Goal: Task Accomplishment & Management: Manage account settings

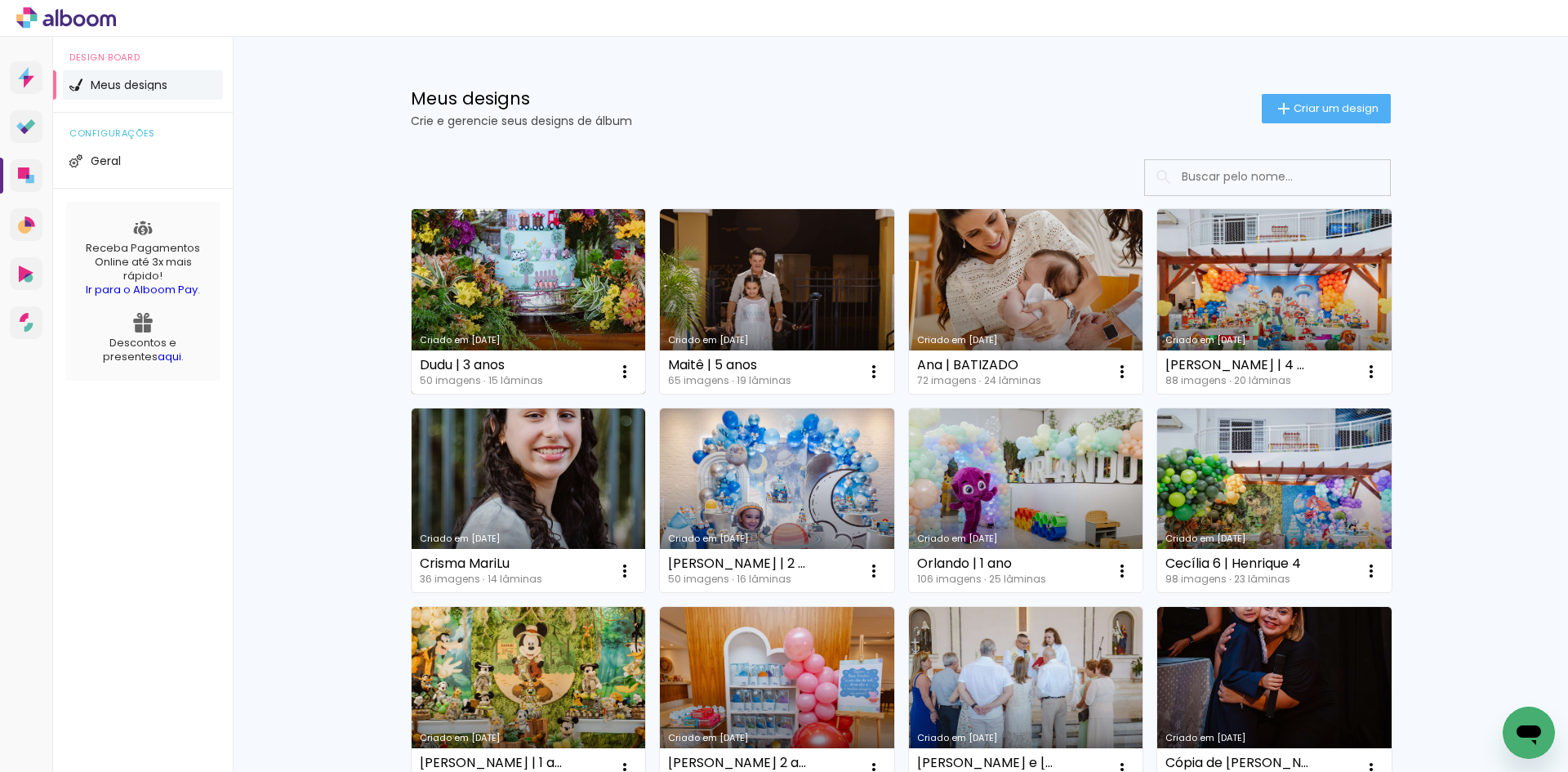
click at [559, 308] on link "Criado em [DATE]" at bounding box center [528, 301] width 234 height 185
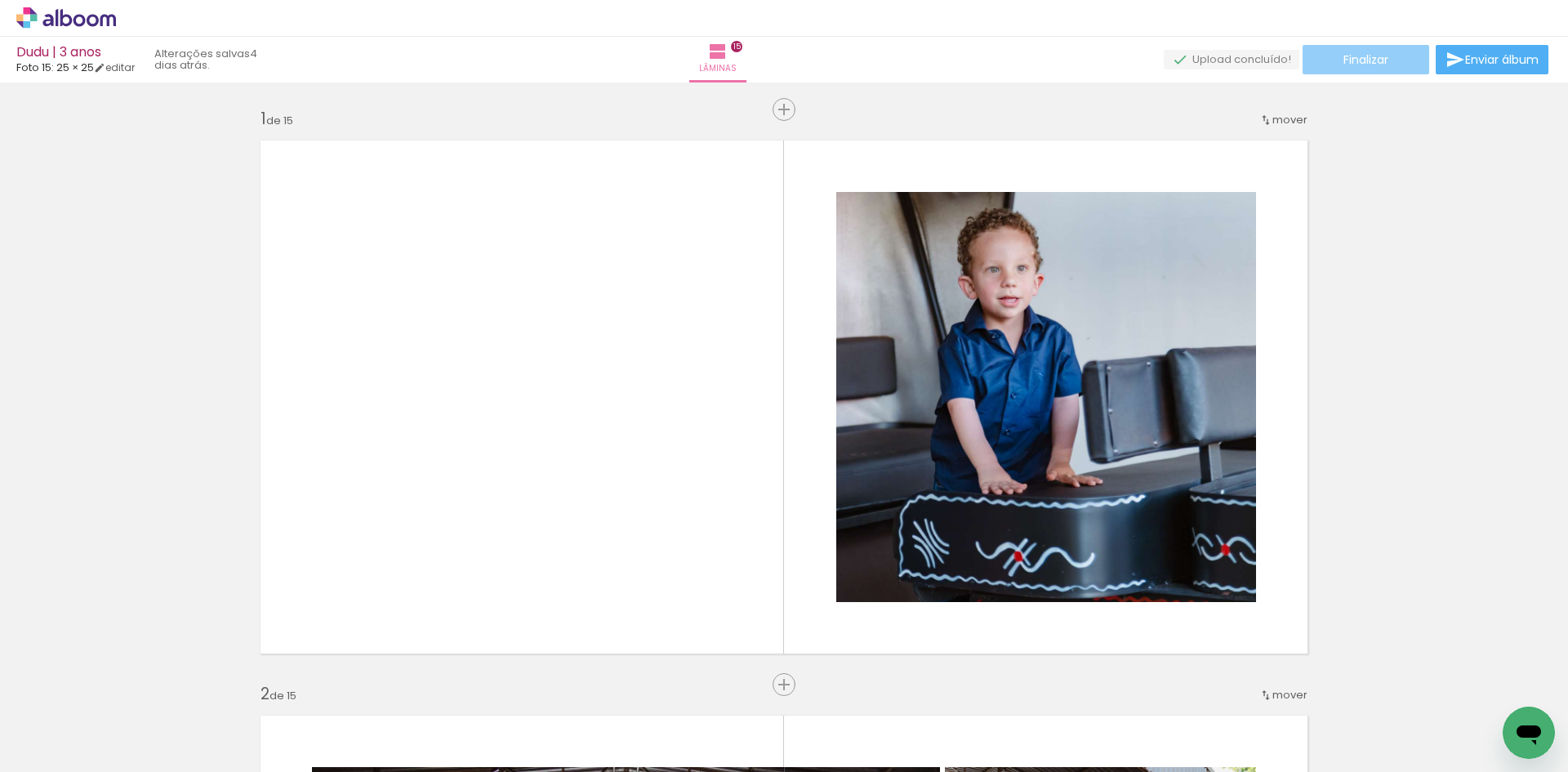
click at [1343, 59] on span "Finalizar" at bounding box center [1365, 60] width 45 height 12
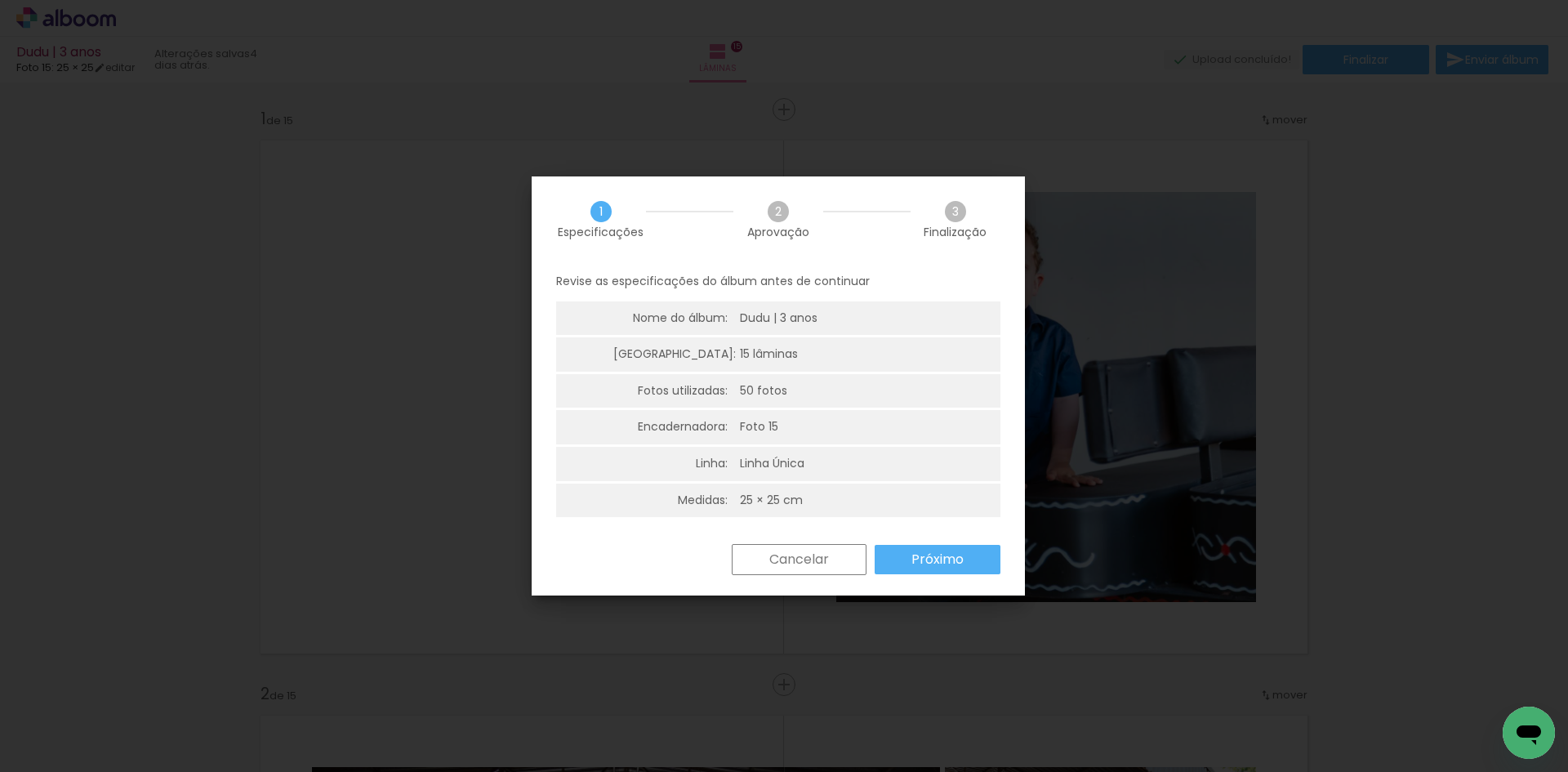
click at [0, 0] on slot "Próximo" at bounding box center [0, 0] width 0 height 0
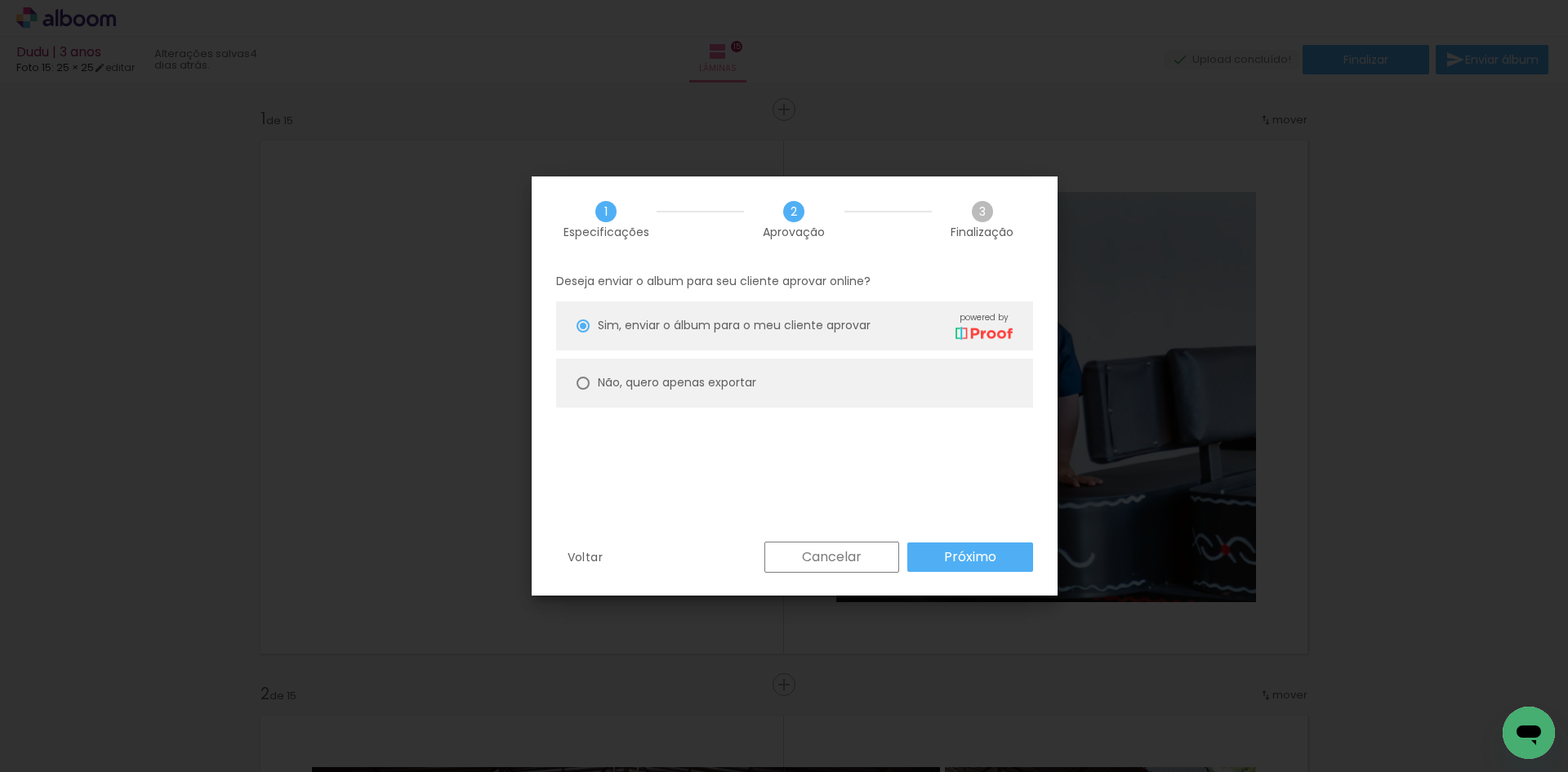
click at [0, 0] on slot "Não, quero apenas exportar" at bounding box center [0, 0] width 0 height 0
type paper-radio-button "on"
click at [0, 0] on slot "Próximo" at bounding box center [0, 0] width 0 height 0
type input "Alta, 300 DPI"
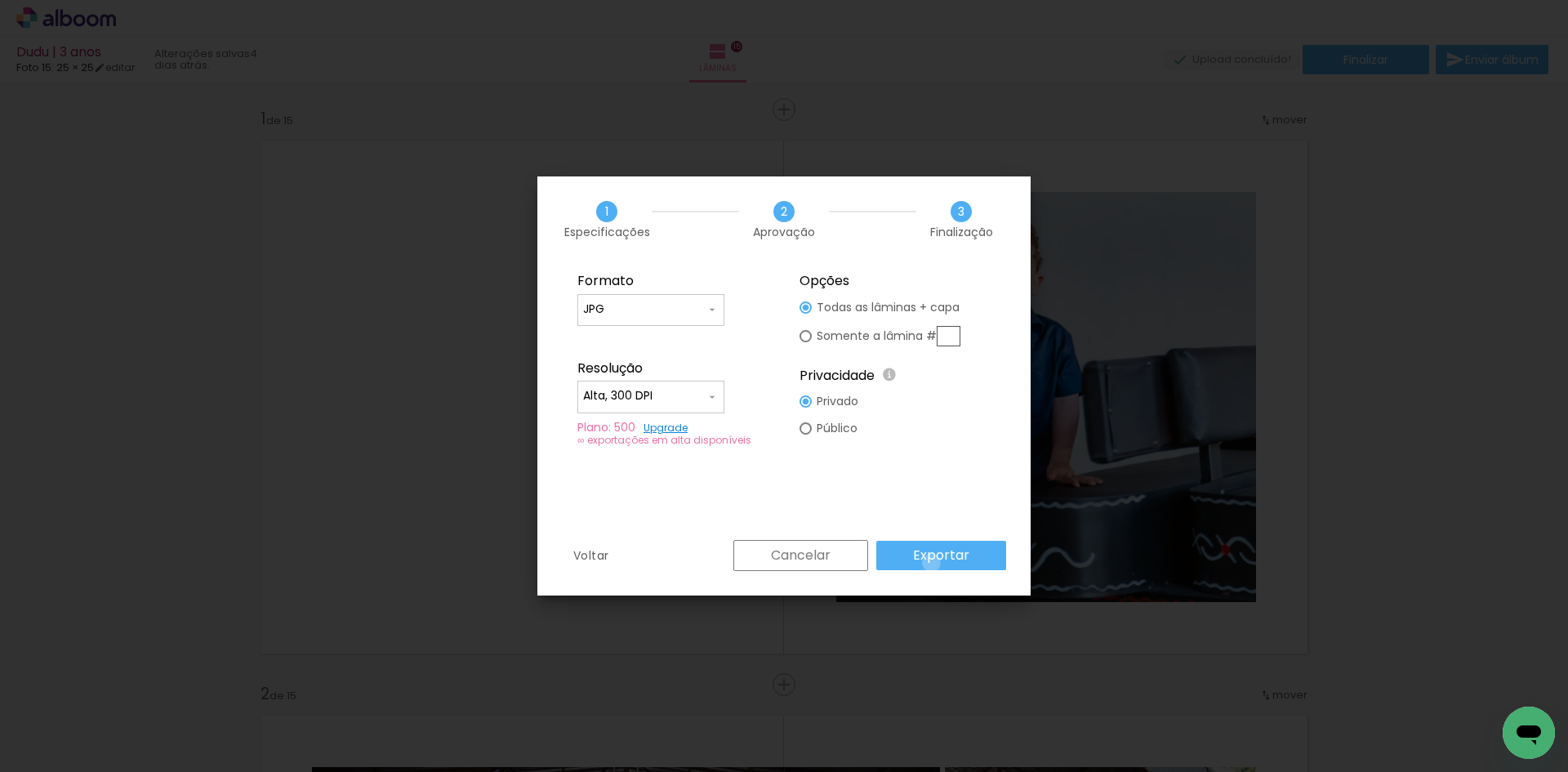
click at [0, 0] on slot "Exportar" at bounding box center [0, 0] width 0 height 0
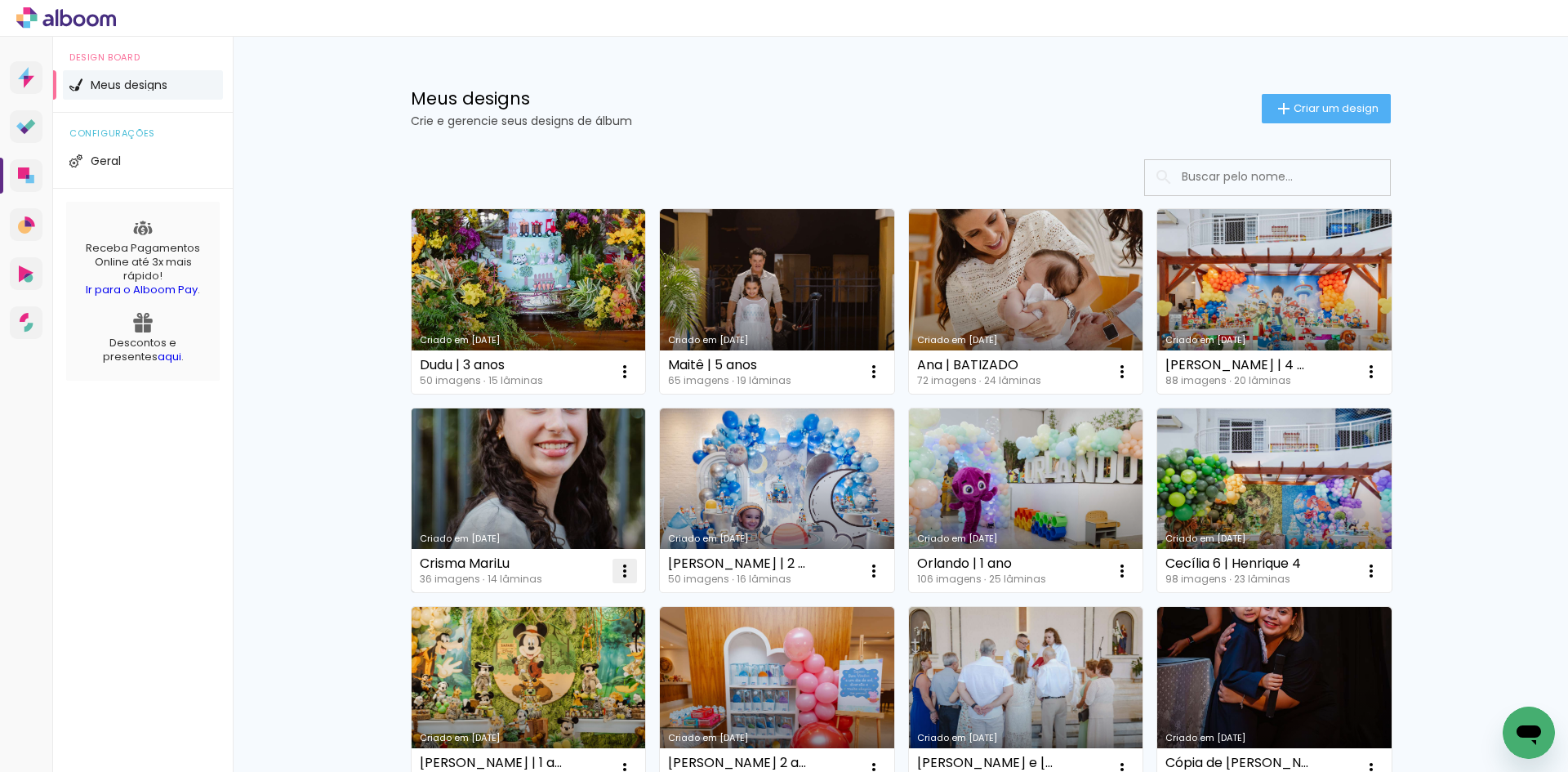
click at [621, 573] on iron-icon at bounding box center [624, 571] width 20 height 20
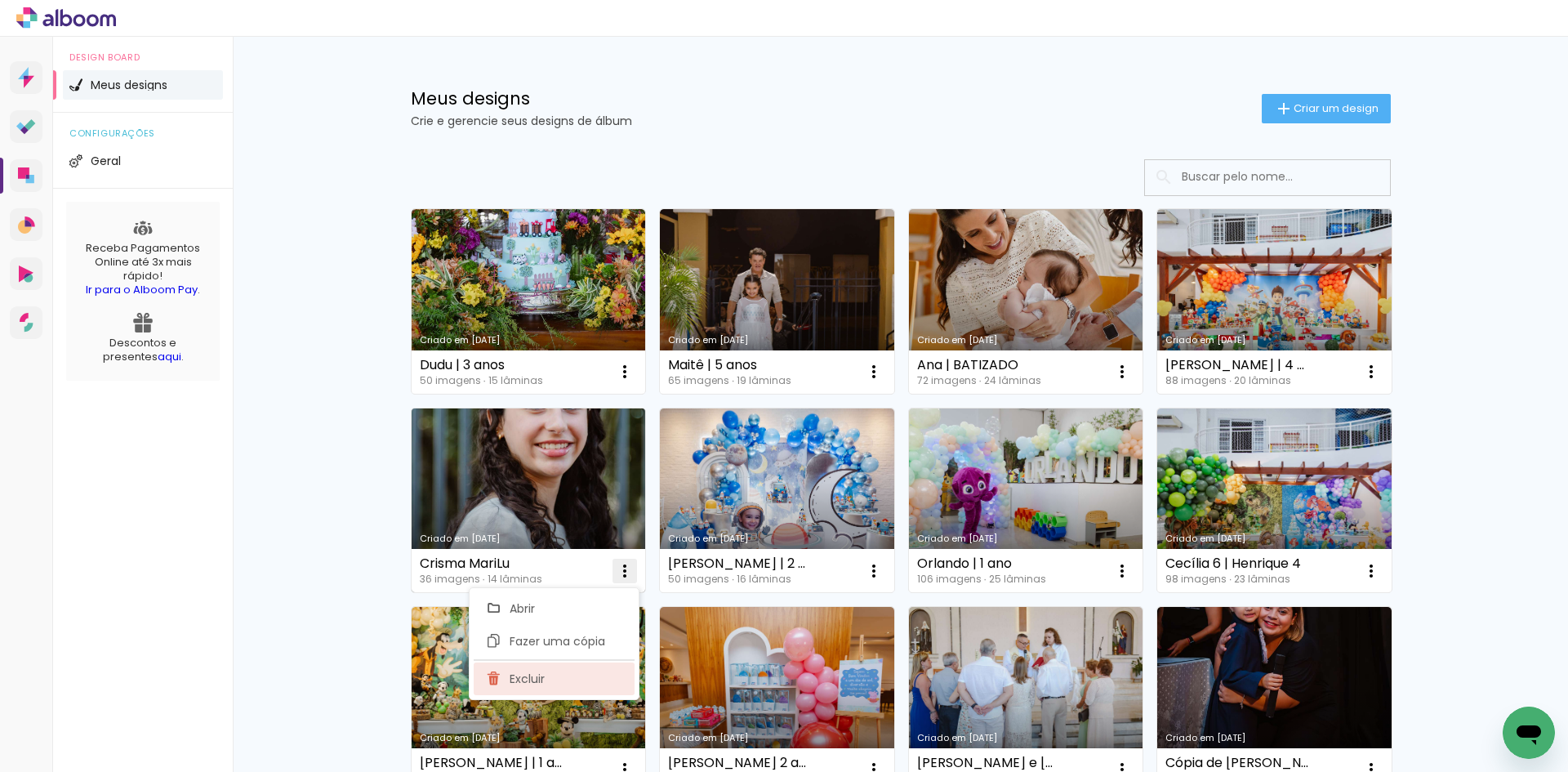
click at [552, 681] on paper-item "Excluir" at bounding box center [554, 679] width 161 height 33
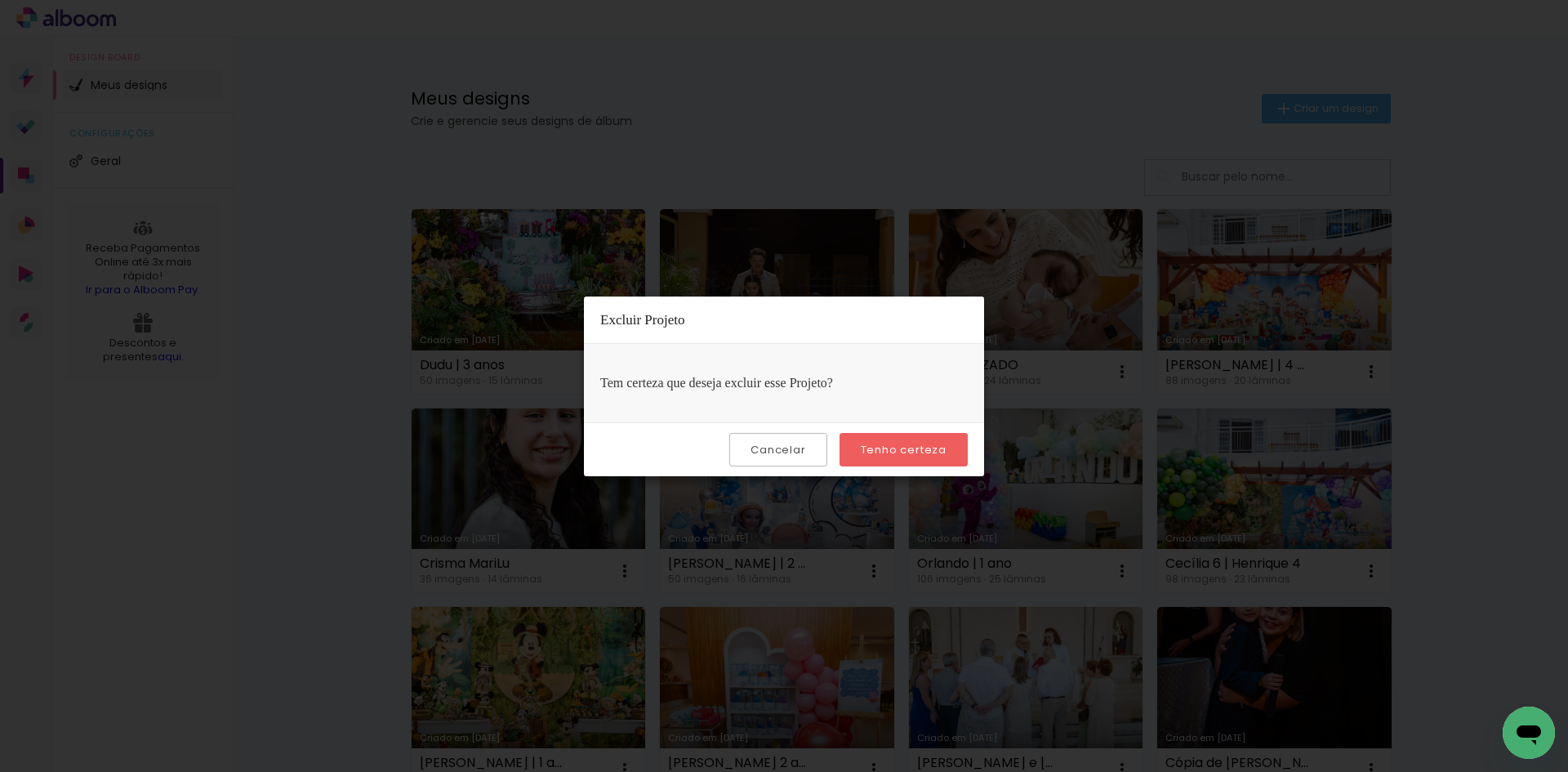
click at [0, 0] on slot "Tenho certeza" at bounding box center [0, 0] width 0 height 0
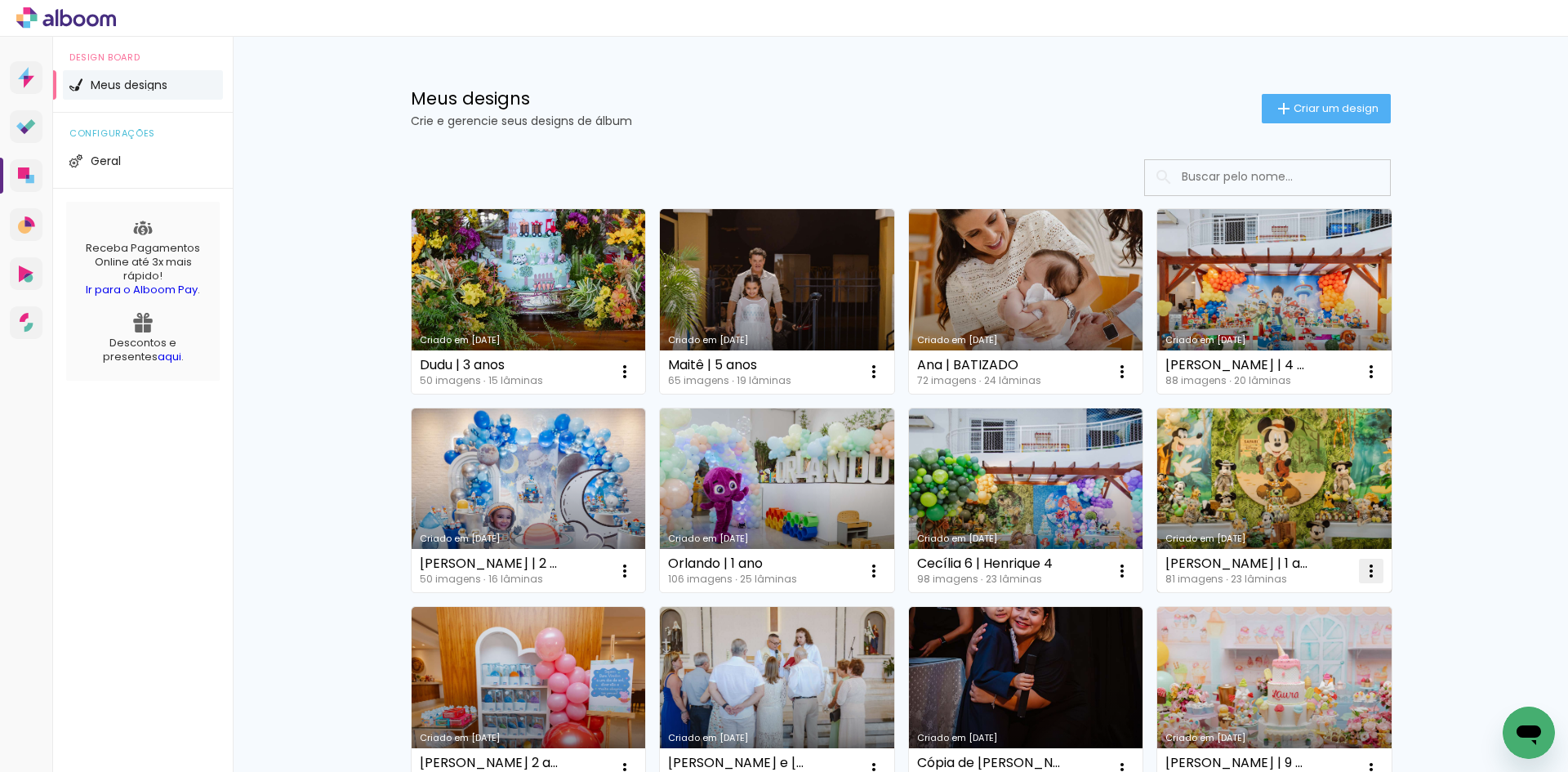
click at [1361, 566] on iron-icon at bounding box center [1371, 571] width 20 height 20
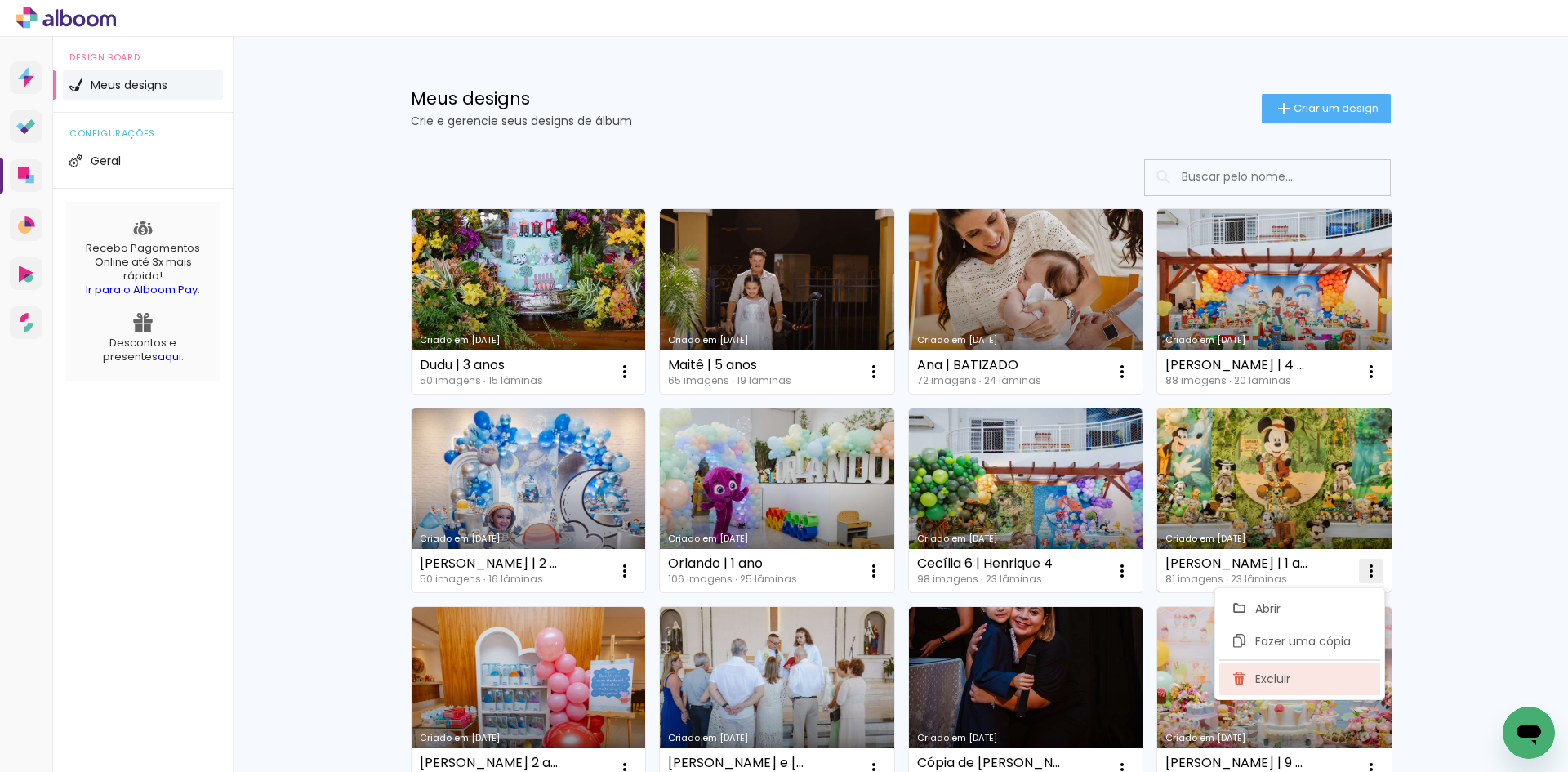
click at [1259, 681] on span "Excluir" at bounding box center [1272, 679] width 35 height 12
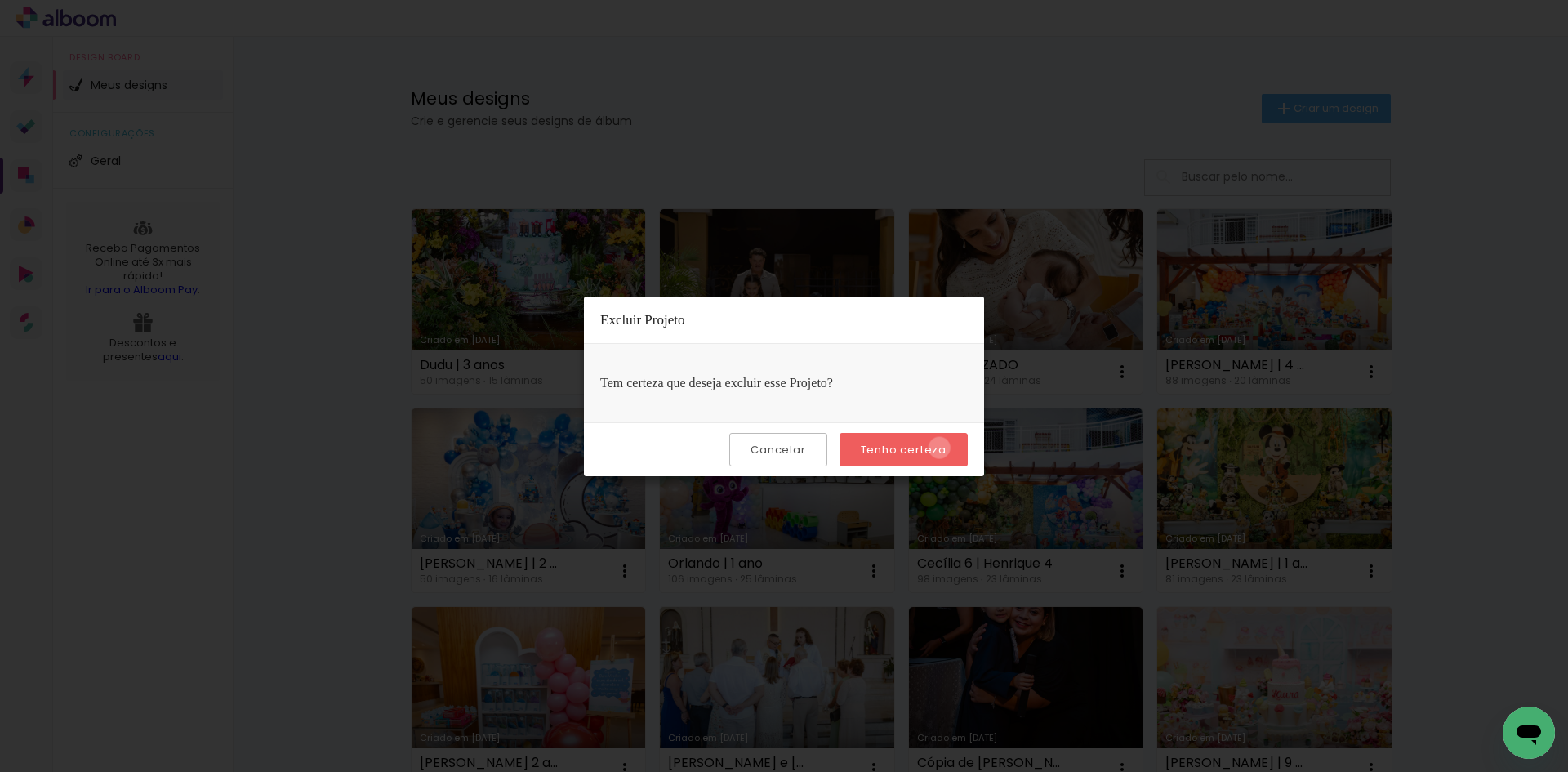
click at [0, 0] on slot "Tenho certeza" at bounding box center [0, 0] width 0 height 0
